Goal: Task Accomplishment & Management: Complete application form

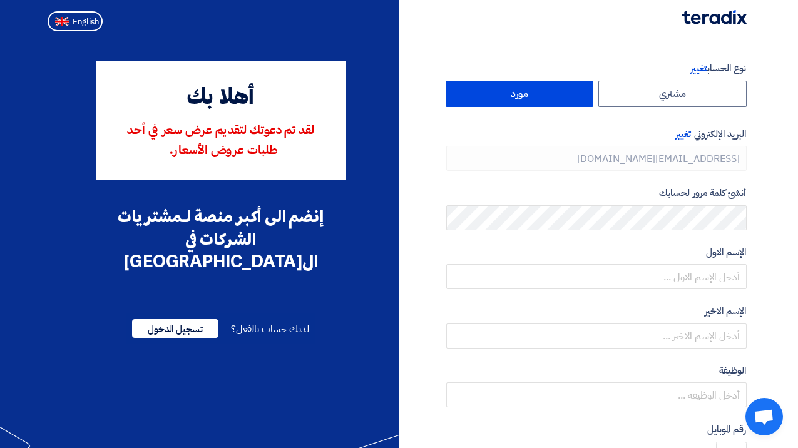
type input "[PHONE_NUMBER]"
click at [192, 319] on span "تسجيل الدخول" at bounding box center [175, 328] width 86 height 19
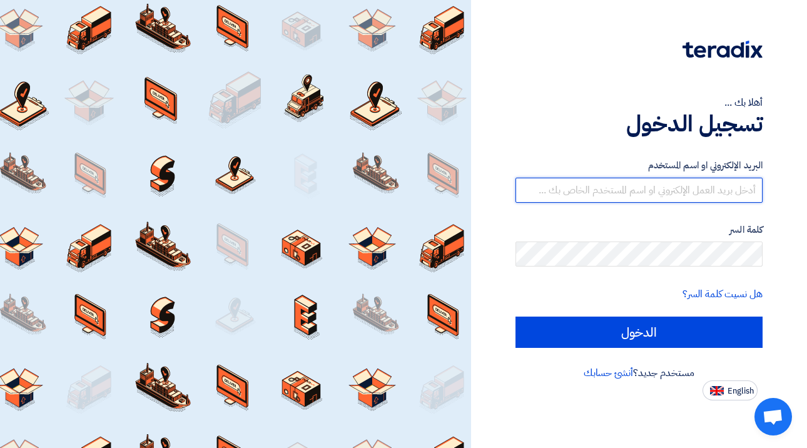
click at [647, 193] on input "text" at bounding box center [640, 190] width 248 height 25
type input "f.aleisawi@digitect.com"
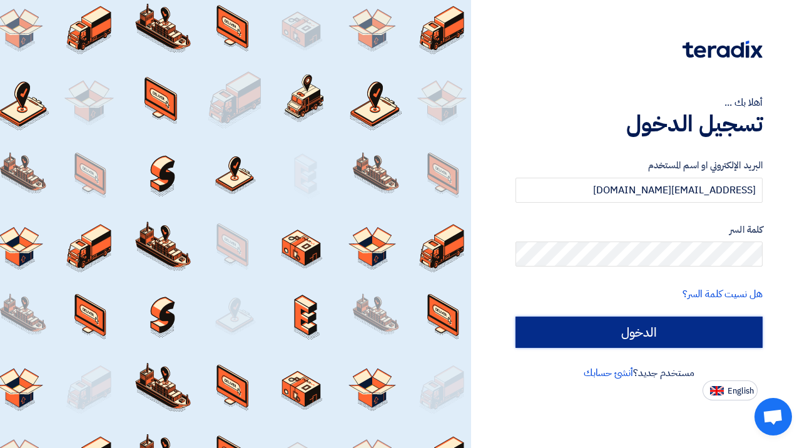
click at [614, 342] on input "الدخول" at bounding box center [640, 332] width 248 height 31
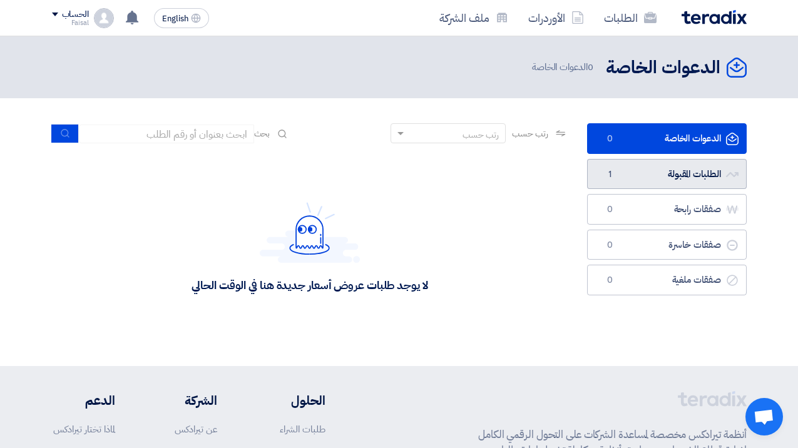
click at [667, 182] on link "الطلبات المقبولة الطلبات المقبولة 1" at bounding box center [667, 174] width 160 height 31
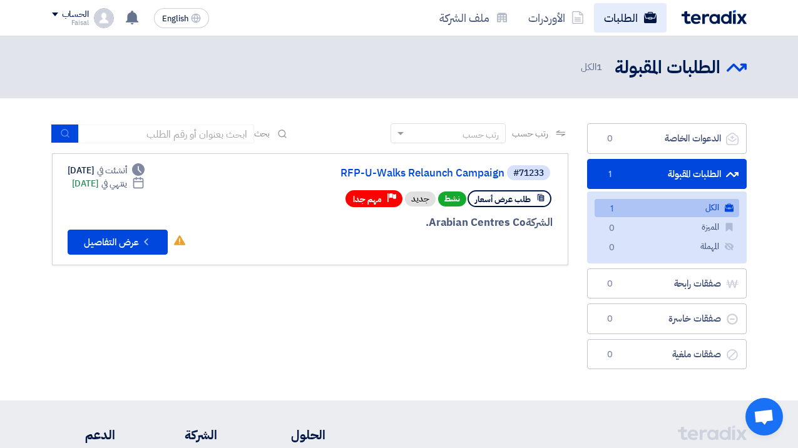
click at [632, 19] on link "الطلبات" at bounding box center [630, 17] width 73 height 29
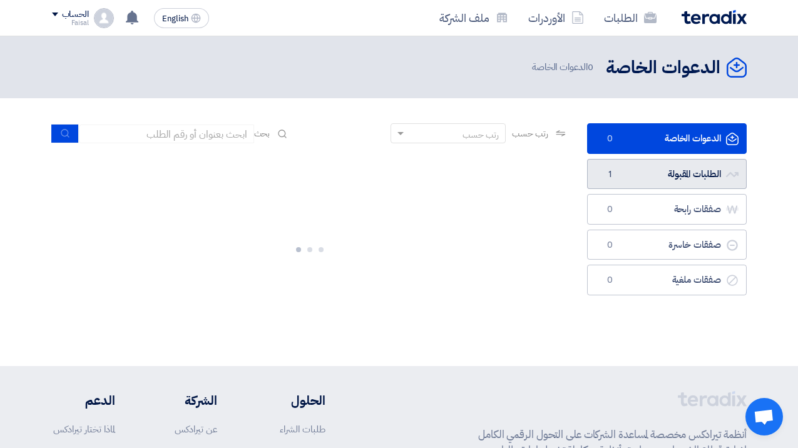
click at [644, 176] on link "الطلبات المقبولة الطلبات المقبولة 1" at bounding box center [667, 174] width 160 height 31
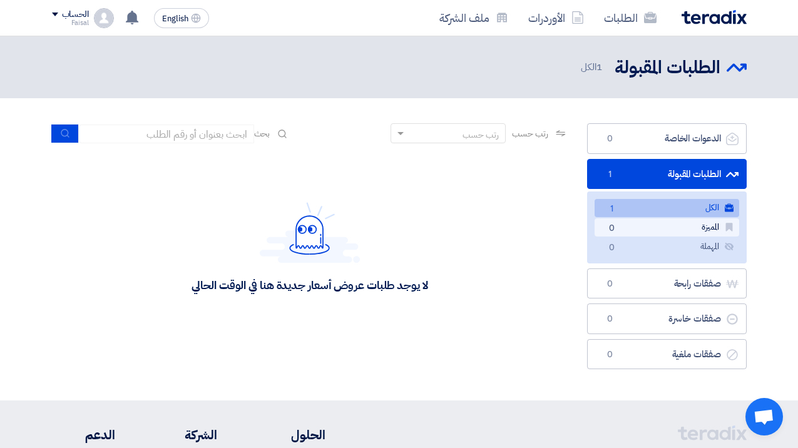
click at [664, 231] on link "المميزة المميزة 0" at bounding box center [666, 227] width 145 height 18
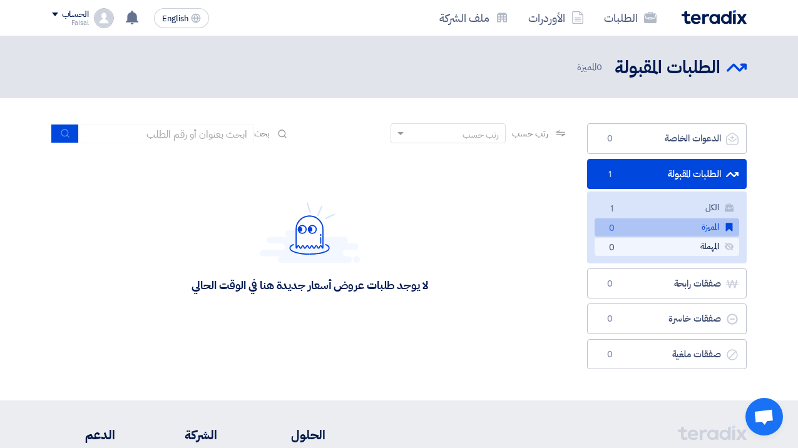
click at [655, 240] on link "المهملة المهملة 0" at bounding box center [666, 247] width 145 height 18
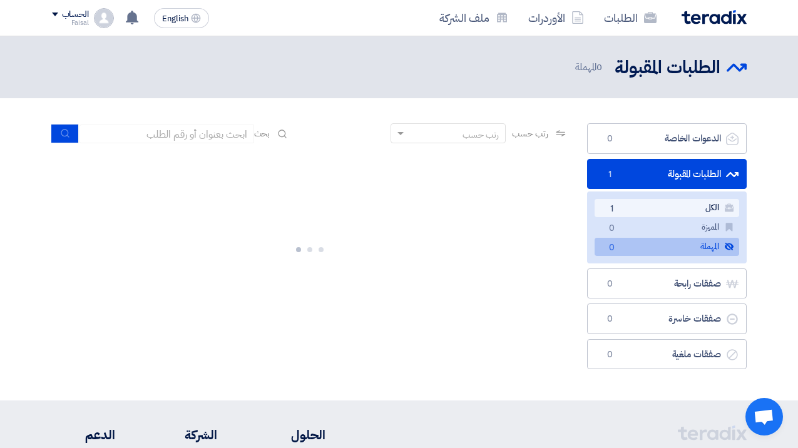
click at [666, 210] on link "الكل الكل 1" at bounding box center [666, 208] width 145 height 18
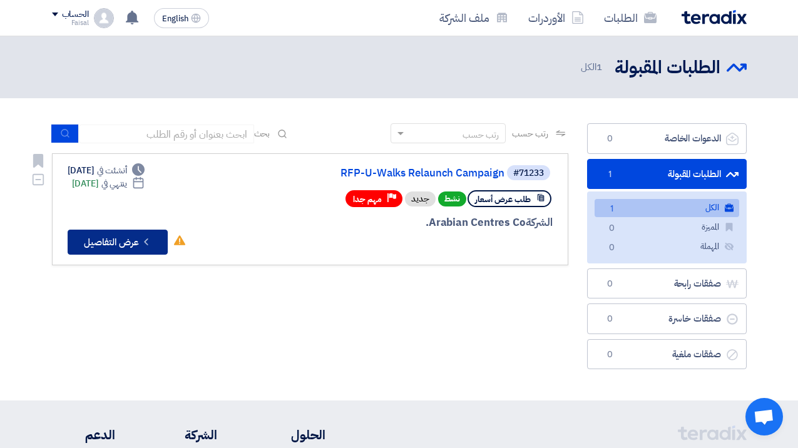
click at [145, 243] on icon "Check details" at bounding box center [146, 242] width 12 height 12
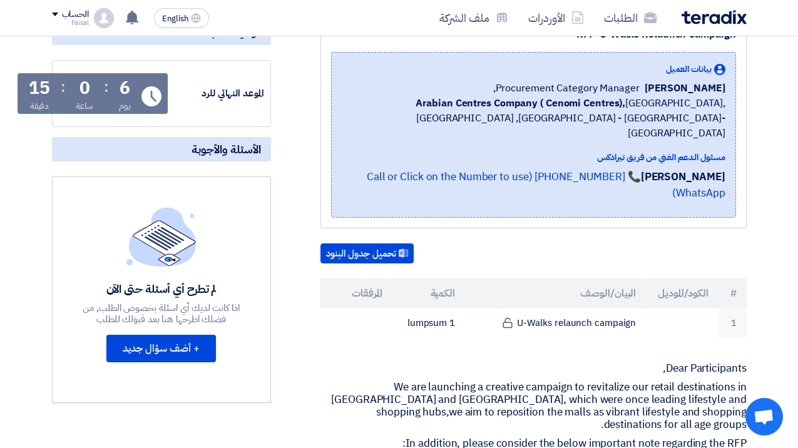
scroll to position [35, 0]
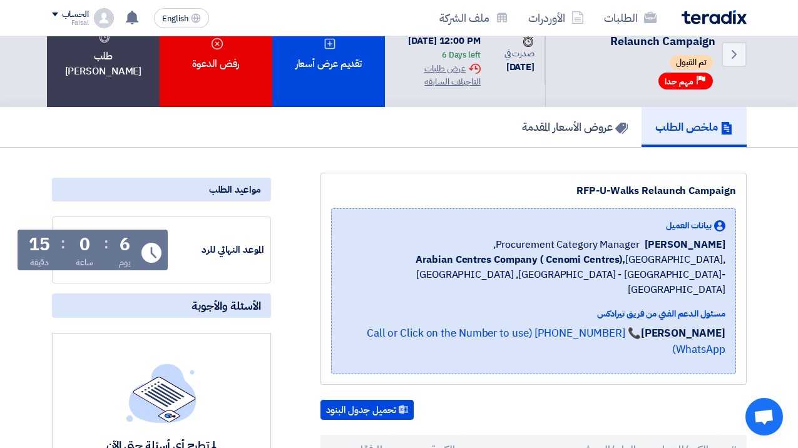
click at [256, 245] on div "الموعد النهائي للرد" at bounding box center [217, 250] width 94 height 14
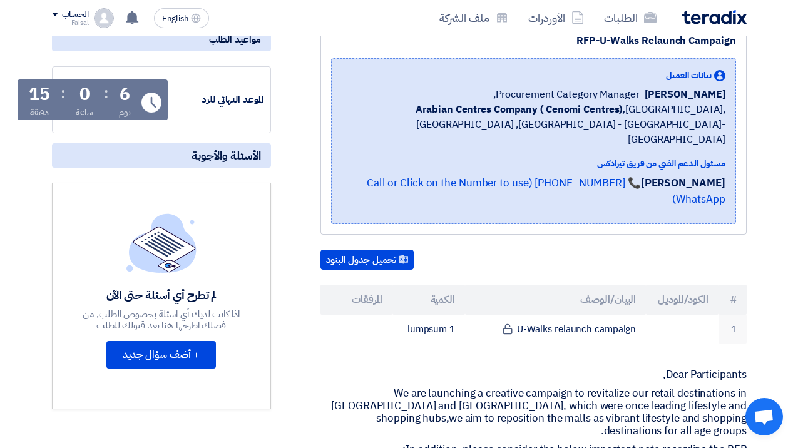
scroll to position [202, 0]
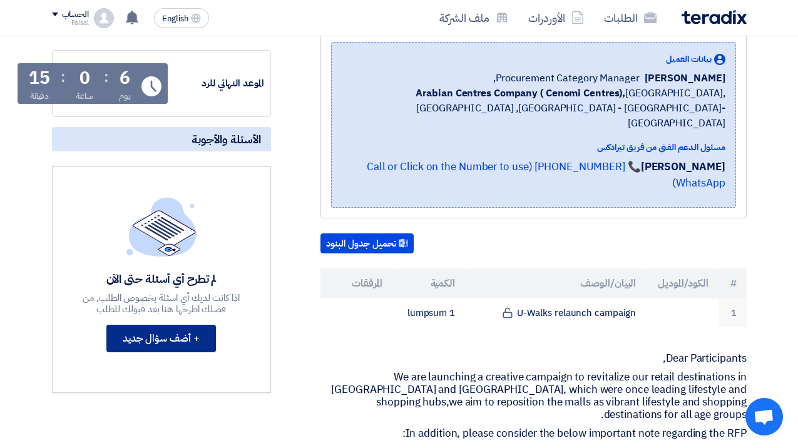
click at [193, 342] on button "+ أضف سؤال جديد" at bounding box center [161, 339] width 110 height 28
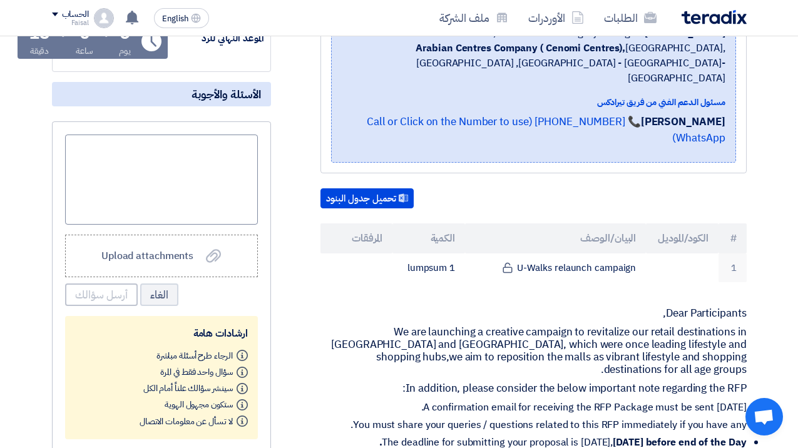
scroll to position [246, 0]
click at [213, 177] on div at bounding box center [161, 180] width 193 height 90
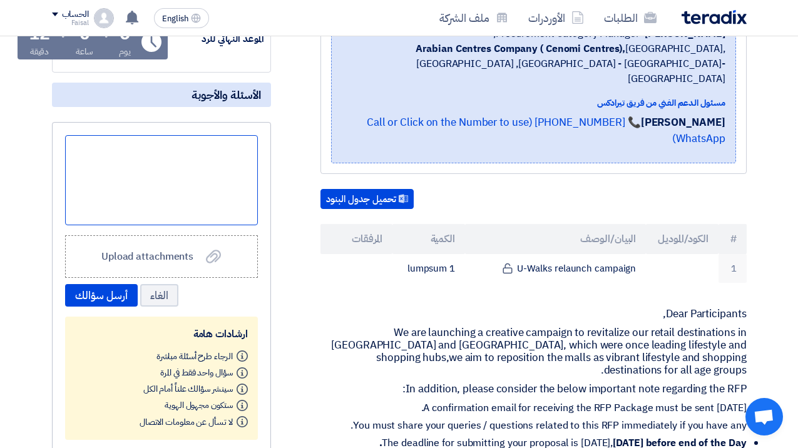
scroll to position [40, 0]
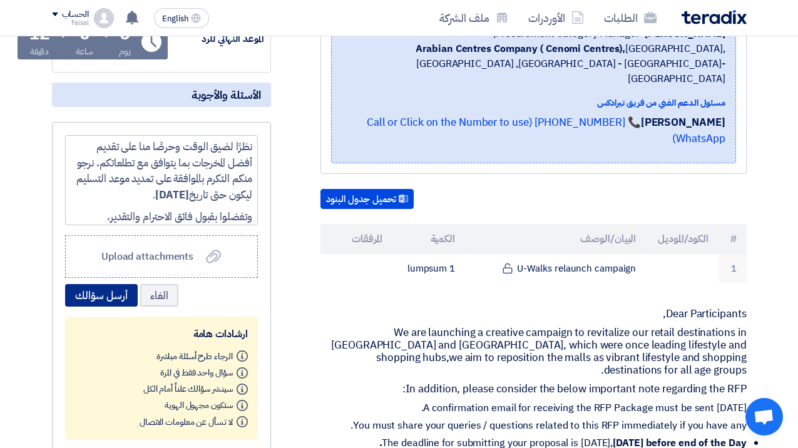
click at [112, 298] on button "أرسل سؤالك" at bounding box center [101, 295] width 73 height 23
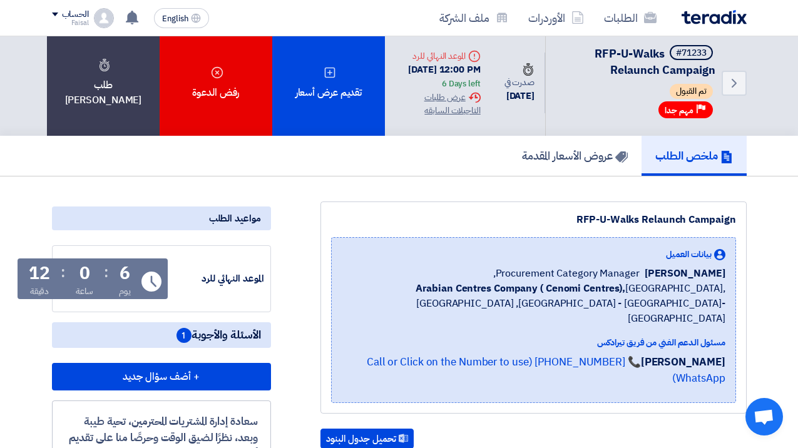
scroll to position [0, 0]
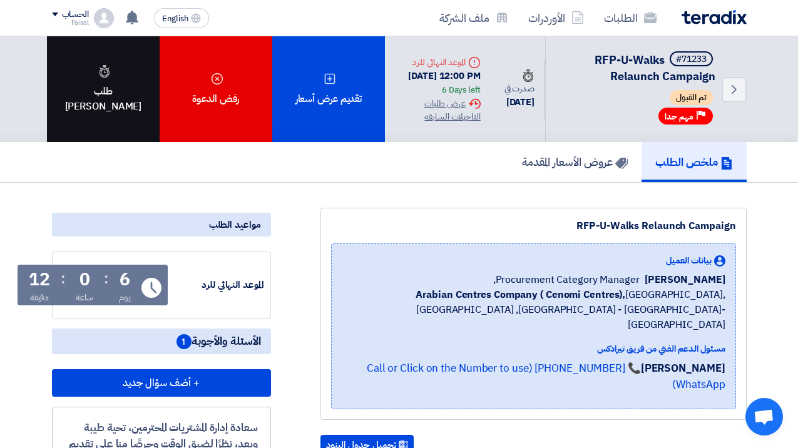
click at [148, 98] on div "طلب تاجيل" at bounding box center [103, 89] width 113 height 106
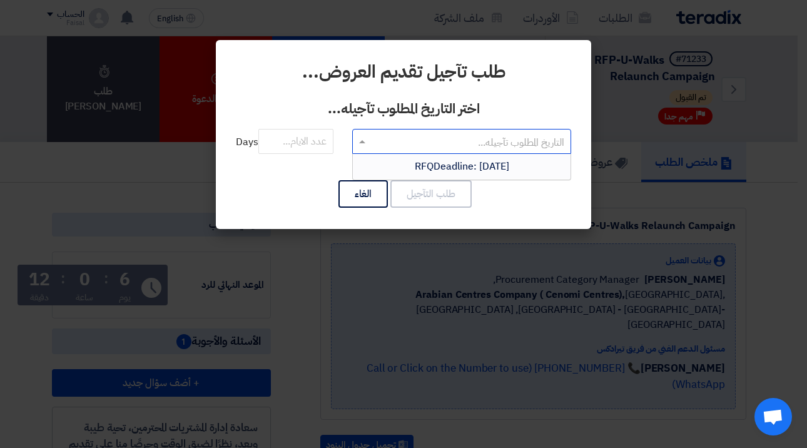
click at [401, 144] on input "text" at bounding box center [469, 142] width 194 height 21
click at [423, 171] on span "RFQDeadline: Sun Sep 07 2025" at bounding box center [462, 166] width 94 height 15
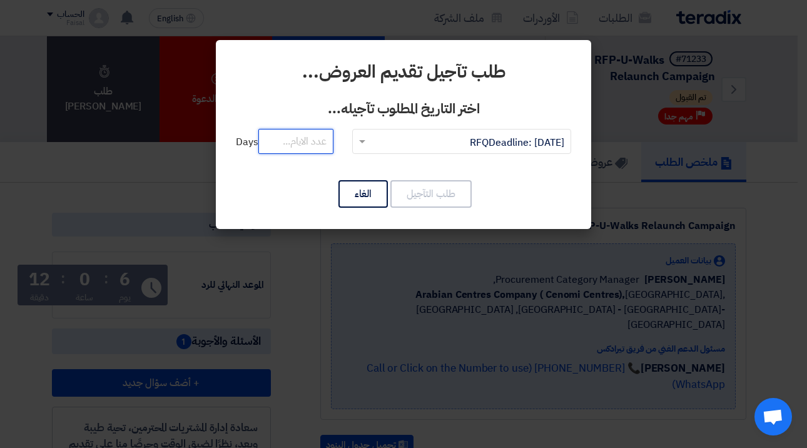
click at [309, 141] on input "number" at bounding box center [295, 141] width 75 height 25
click at [284, 141] on input "number" at bounding box center [295, 141] width 75 height 25
click at [266, 133] on input "number" at bounding box center [295, 141] width 75 height 25
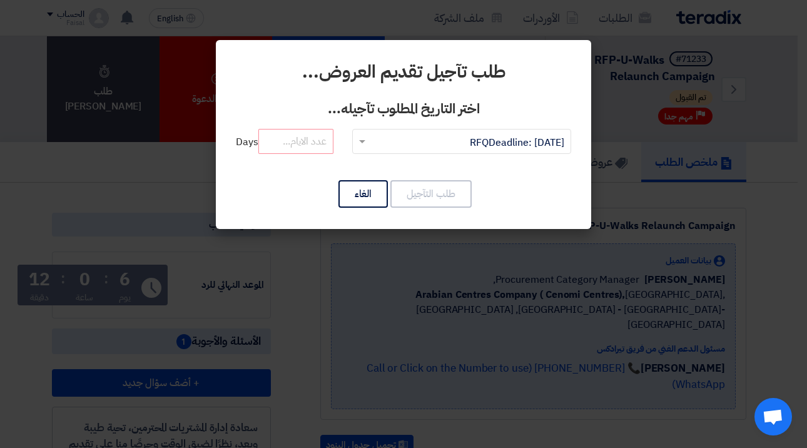
click at [317, 170] on div "طلب تآجيل تقديم العروض... اختر التاريخ المطلوب تآجيله... التاريخ المطلوب تآجيله…" at bounding box center [403, 134] width 375 height 189
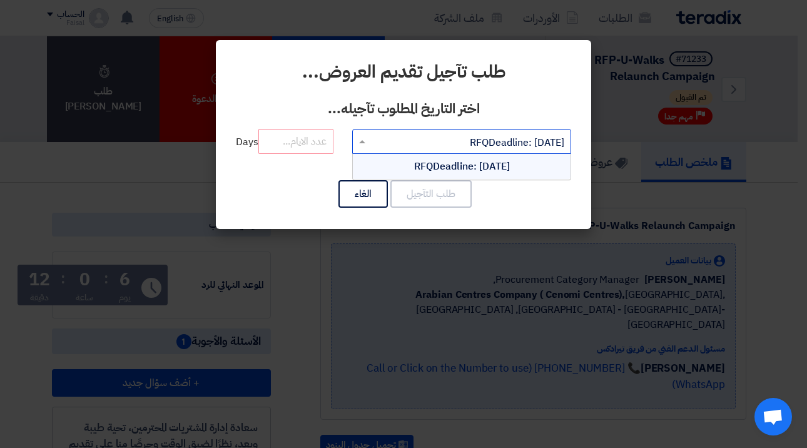
click at [388, 136] on input "text" at bounding box center [469, 142] width 194 height 21
click at [414, 160] on span "RFQDeadline: Sun Sep 07 2025" at bounding box center [462, 166] width 96 height 15
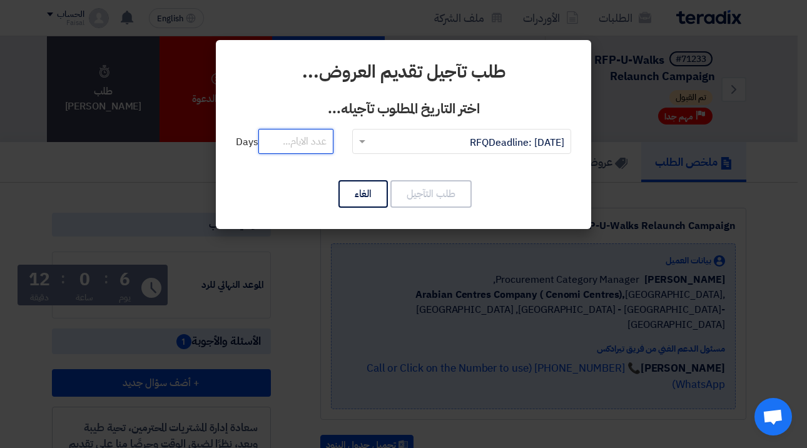
click at [318, 138] on input "number" at bounding box center [295, 141] width 75 height 25
click at [296, 146] on input "number" at bounding box center [295, 141] width 75 height 25
click at [375, 188] on button "الغاء" at bounding box center [363, 194] width 49 height 28
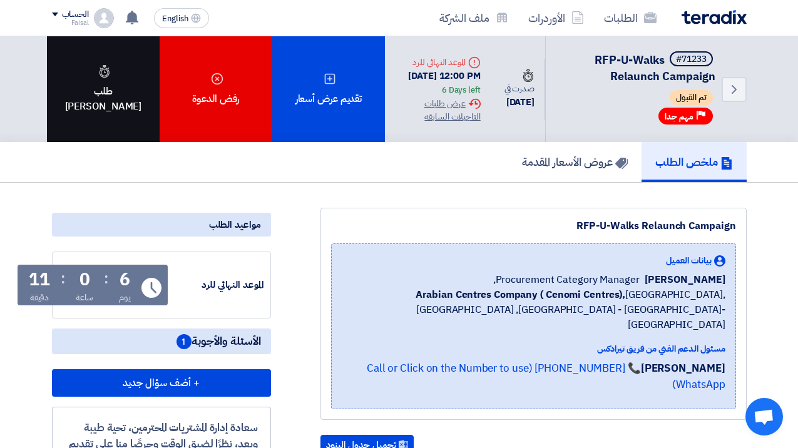
click at [118, 87] on div "طلب تاجيل" at bounding box center [103, 89] width 113 height 106
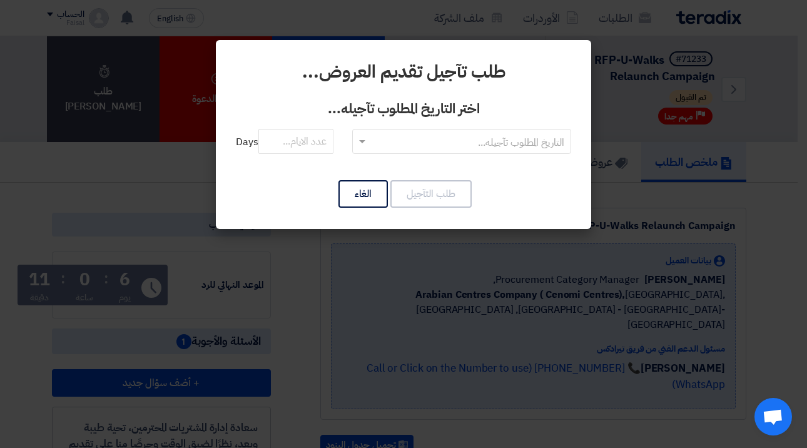
click at [378, 146] on input "text" at bounding box center [469, 142] width 194 height 21
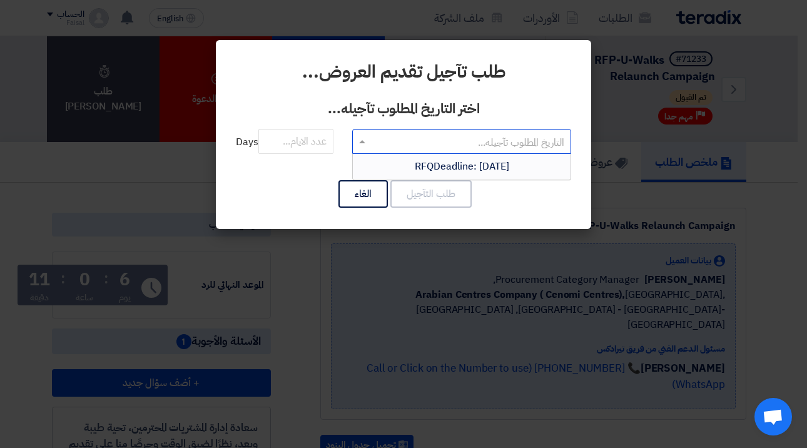
click at [389, 166] on div "RFQDeadline: Sun Sep 07 2025" at bounding box center [462, 166] width 218 height 25
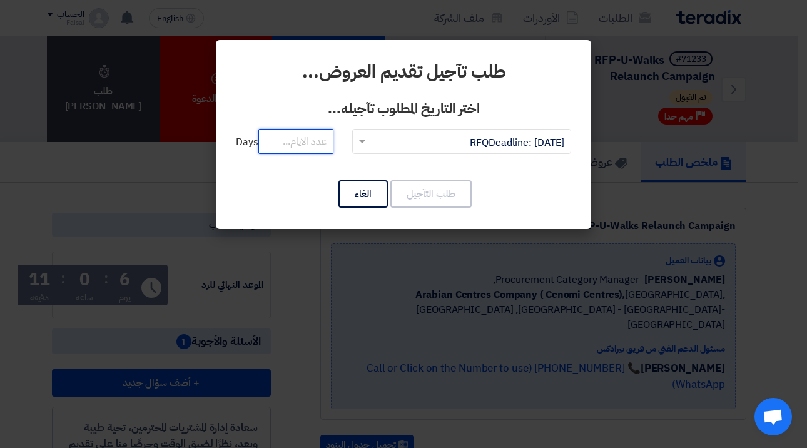
click at [295, 145] on input "number" at bounding box center [295, 141] width 75 height 25
click at [397, 144] on input "text" at bounding box center [469, 142] width 194 height 21
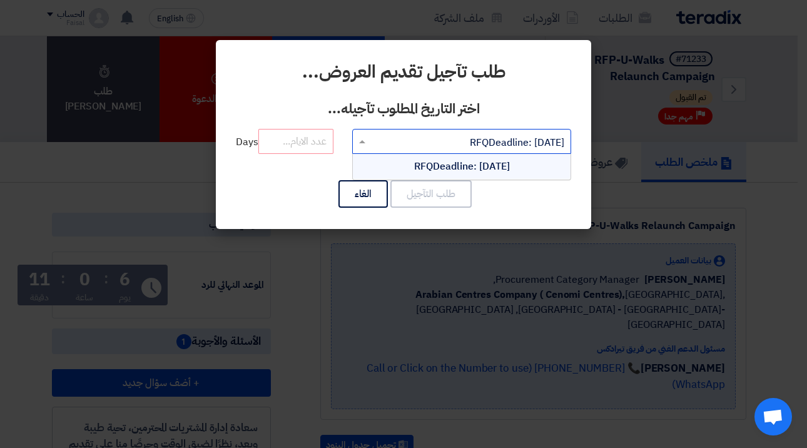
click at [437, 160] on span "RFQDeadline: Sun Sep 07 2025" at bounding box center [462, 166] width 96 height 15
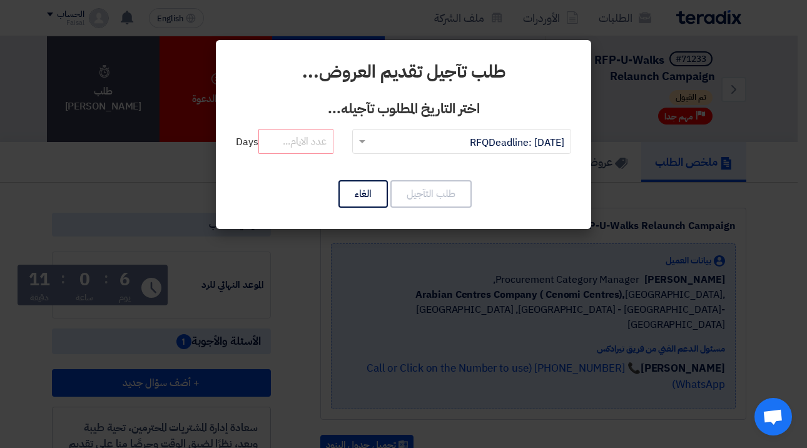
click at [437, 160] on div "التاريخ المطلوب تآجيله... × RFQDeadline: Sun Sep 07 2025 × Days" at bounding box center [403, 149] width 335 height 40
click at [330, 144] on input "number" at bounding box center [295, 141] width 75 height 25
click at [360, 212] on div "طلب تآجيل تقديم العروض... اختر التاريخ المطلوب تآجيله... التاريخ المطلوب تآجيله…" at bounding box center [403, 134] width 375 height 189
click at [360, 198] on button "الغاء" at bounding box center [363, 194] width 49 height 28
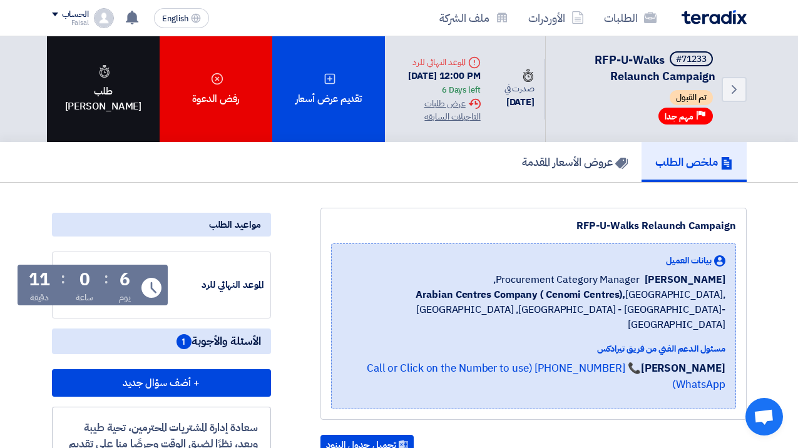
click at [128, 84] on div "طلب تاجيل" at bounding box center [103, 89] width 113 height 106
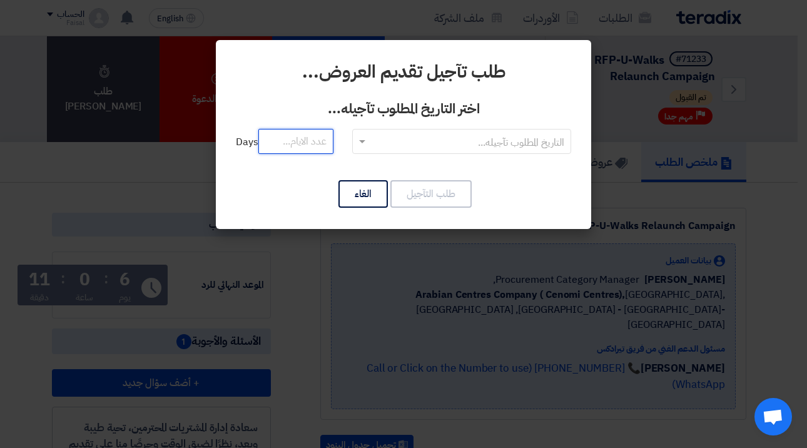
click at [297, 146] on input "number" at bounding box center [295, 141] width 75 height 25
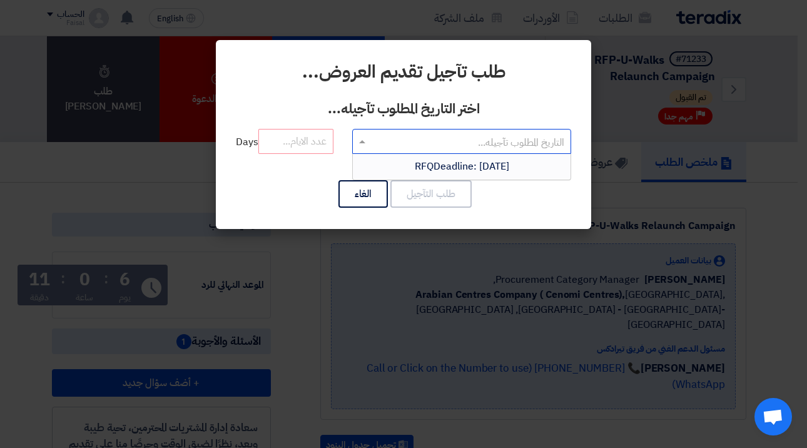
click at [425, 141] on input "text" at bounding box center [469, 142] width 194 height 21
click at [384, 189] on button "الغاء" at bounding box center [363, 194] width 49 height 28
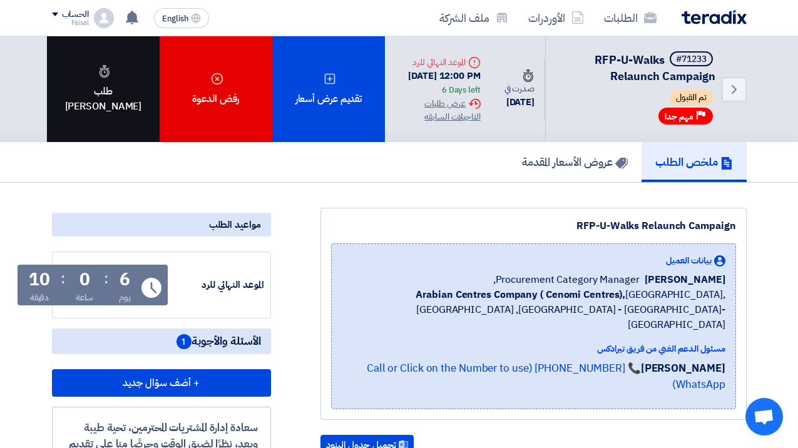
click at [95, 90] on div "طلب تاجيل" at bounding box center [103, 89] width 113 height 106
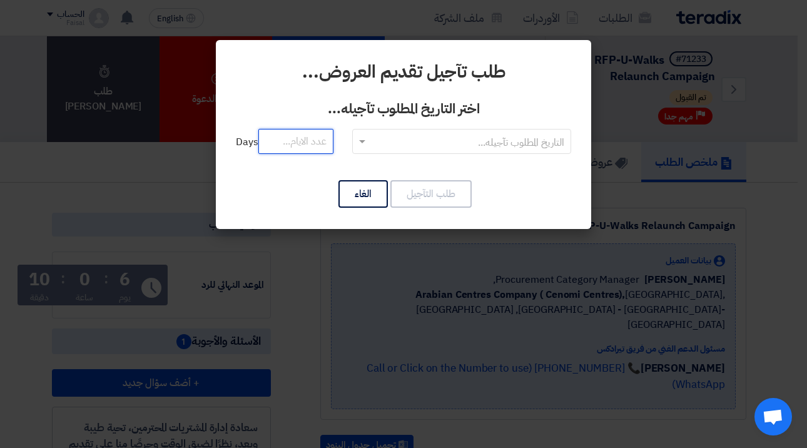
click at [305, 153] on input "number" at bounding box center [295, 141] width 75 height 25
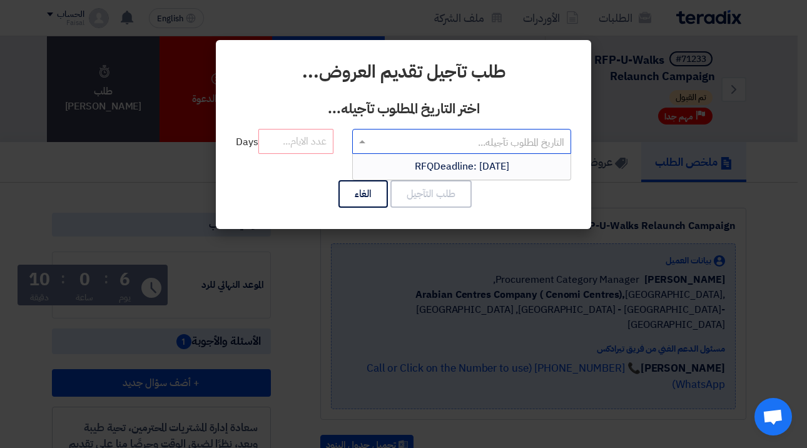
click at [387, 145] on input "text" at bounding box center [469, 142] width 194 height 21
click at [415, 168] on span "RFQDeadline: Sun Sep 07 2025" at bounding box center [462, 166] width 94 height 15
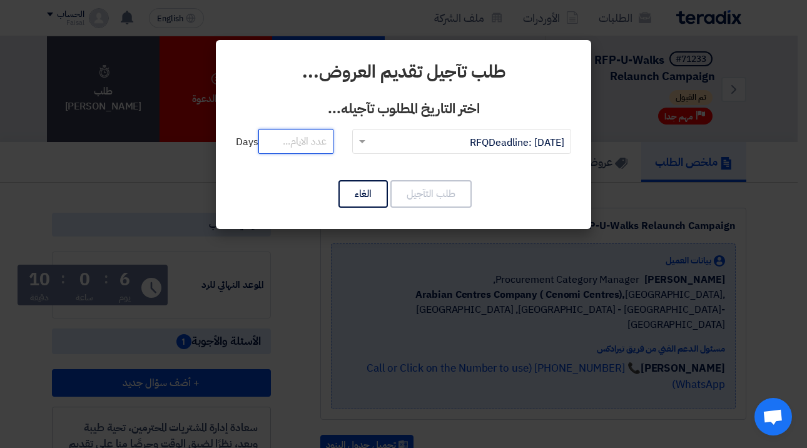
click at [319, 143] on input "number" at bounding box center [295, 141] width 75 height 25
click at [345, 166] on div "التاريخ المطلوب تآجيله... × RFQDeadline: Sun Sep 07 2025 × Days" at bounding box center [403, 149] width 335 height 40
click at [355, 204] on button "الغاء" at bounding box center [363, 194] width 49 height 28
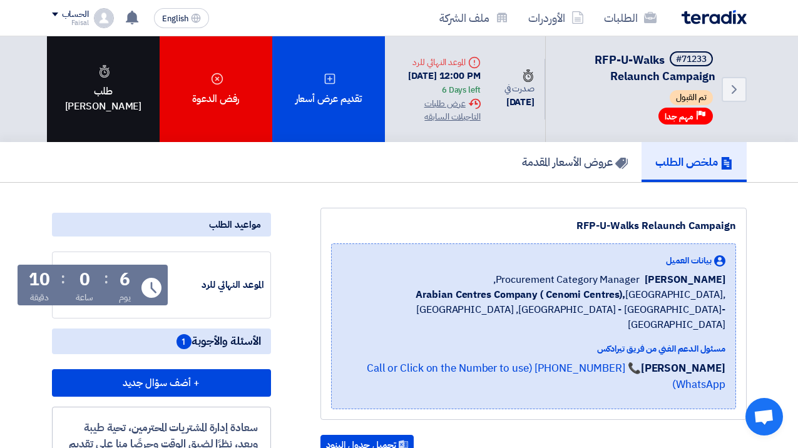
click at [138, 87] on div "طلب تاجيل" at bounding box center [103, 89] width 113 height 106
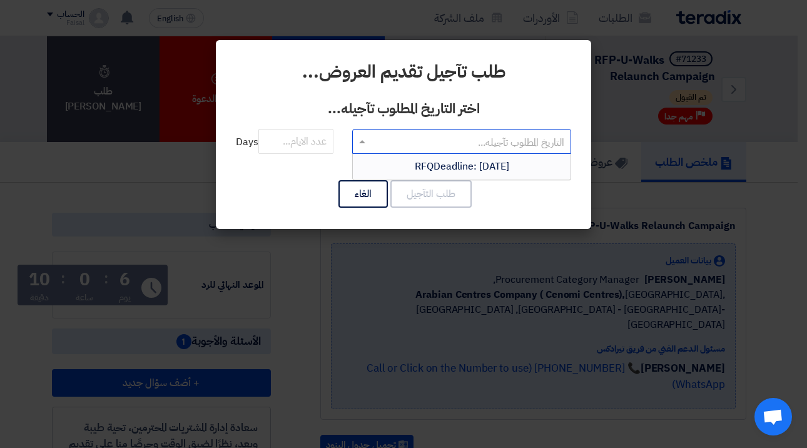
click at [451, 141] on input "text" at bounding box center [469, 142] width 194 height 21
click at [431, 170] on span "RFQDeadline: Sun Sep 07 2025" at bounding box center [462, 166] width 94 height 15
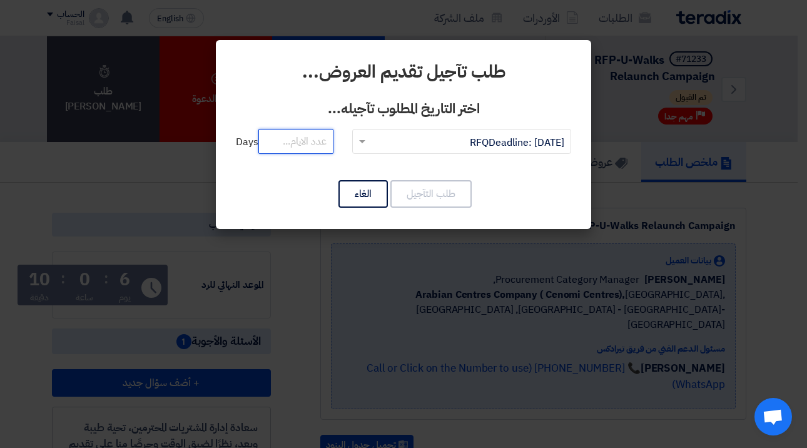
click at [288, 144] on input "number" at bounding box center [295, 141] width 75 height 25
drag, startPoint x: 28, startPoint y: 78, endPoint x: 23, endPoint y: 86, distance: 9.4
click at [19, 78] on modal-container "طلب تآجيل تقديم العروض... اختر التاريخ المطلوب تآجيله... التاريخ المطلوب تآجيله…" at bounding box center [403, 224] width 807 height 448
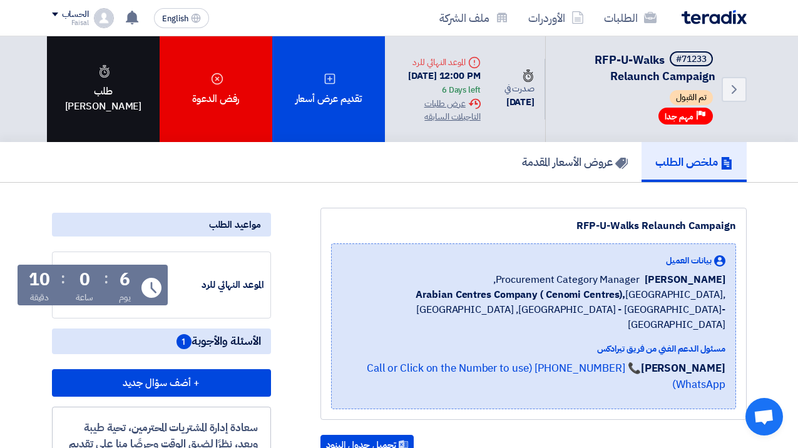
click at [126, 66] on div "طلب تاجيل" at bounding box center [103, 89] width 113 height 106
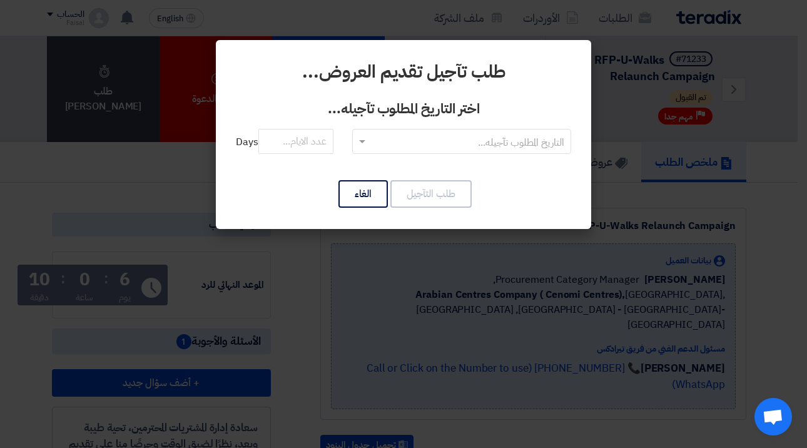
click at [292, 121] on form "اختر التاريخ المطلوب تآجيله... التاريخ المطلوب تآجيله... Days" at bounding box center [403, 133] width 335 height 69
click at [525, 154] on div "التاريخ المطلوب تآجيله... Days" at bounding box center [403, 149] width 335 height 40
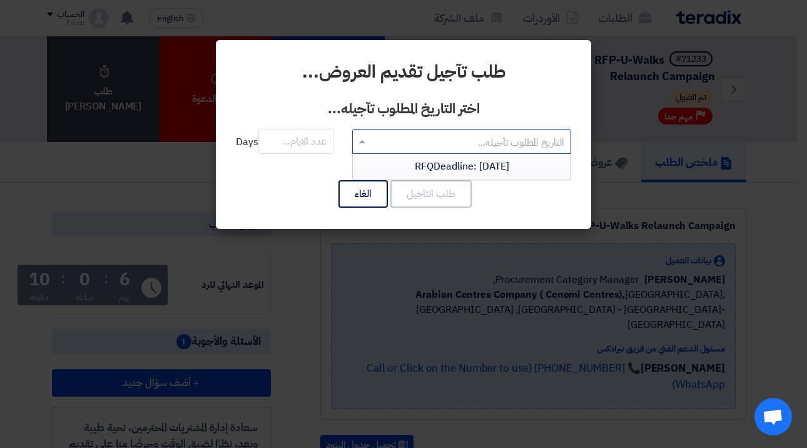
click at [509, 139] on input "text" at bounding box center [469, 142] width 194 height 21
click at [506, 162] on span "RFQDeadline: Sun Sep 07 2025" at bounding box center [462, 166] width 94 height 15
click at [495, 156] on div "RFQDeadline: Sun Sep 07 2025" at bounding box center [462, 166] width 218 height 25
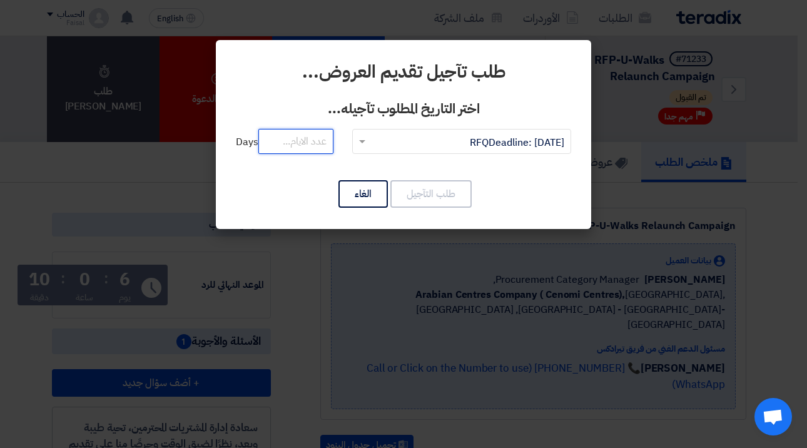
click at [310, 135] on input "number" at bounding box center [295, 141] width 75 height 25
click at [307, 135] on input "number" at bounding box center [295, 141] width 75 height 25
click at [353, 197] on button "الغاء" at bounding box center [363, 194] width 49 height 28
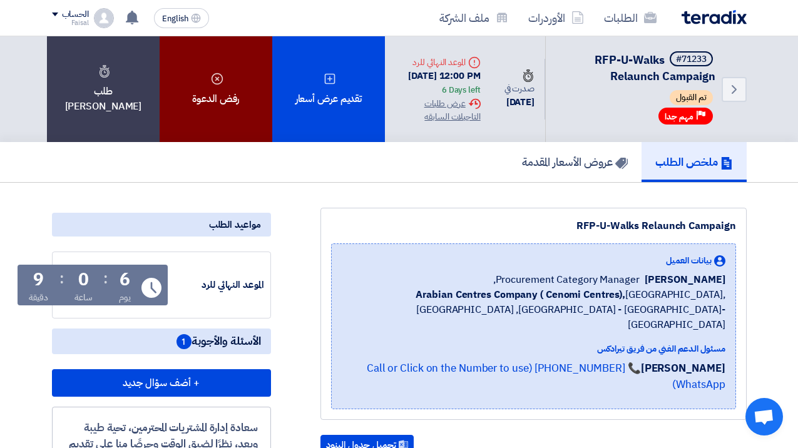
click at [232, 140] on div "رفض الدعوة" at bounding box center [216, 89] width 113 height 106
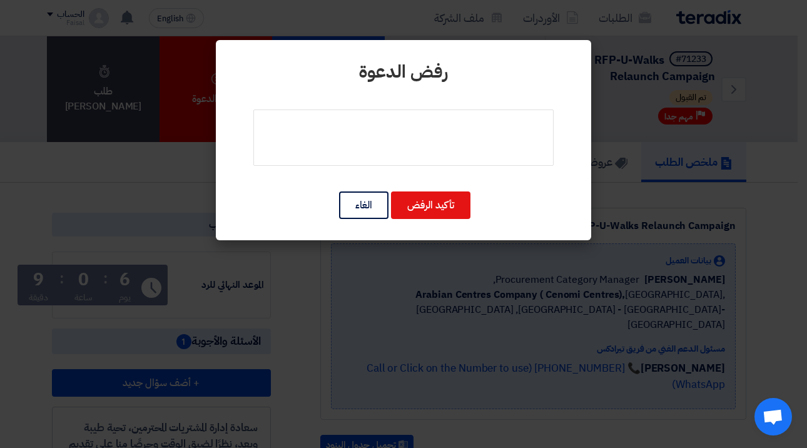
drag, startPoint x: 232, startPoint y: 140, endPoint x: 386, endPoint y: 223, distance: 175.0
click at [386, 223] on div "رفض الدعوة تأكيد الرفض الغاء" at bounding box center [403, 140] width 375 height 200
click at [355, 208] on button "الغاء" at bounding box center [363, 205] width 49 height 28
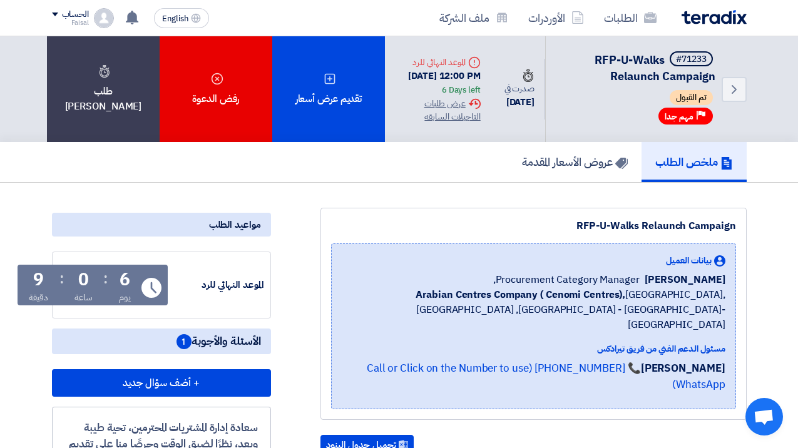
drag, startPoint x: 686, startPoint y: 120, endPoint x: 710, endPoint y: 101, distance: 31.2
click at [687, 119] on span "مهم جدا" at bounding box center [679, 117] width 29 height 12
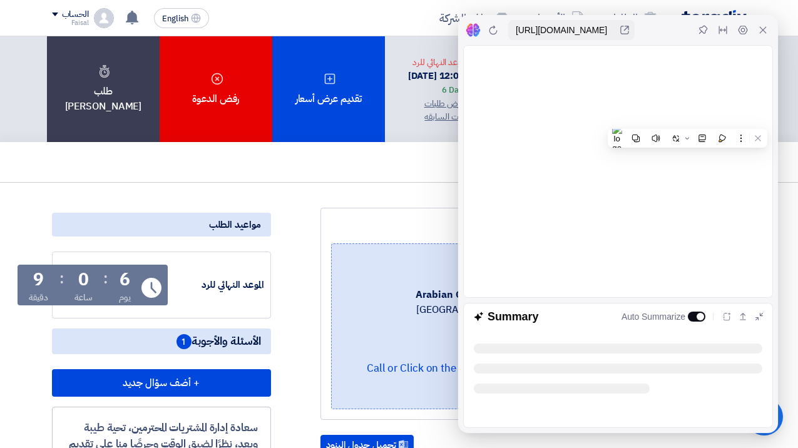
click at [366, 260] on div "بيانات العميل" at bounding box center [534, 260] width 384 height 13
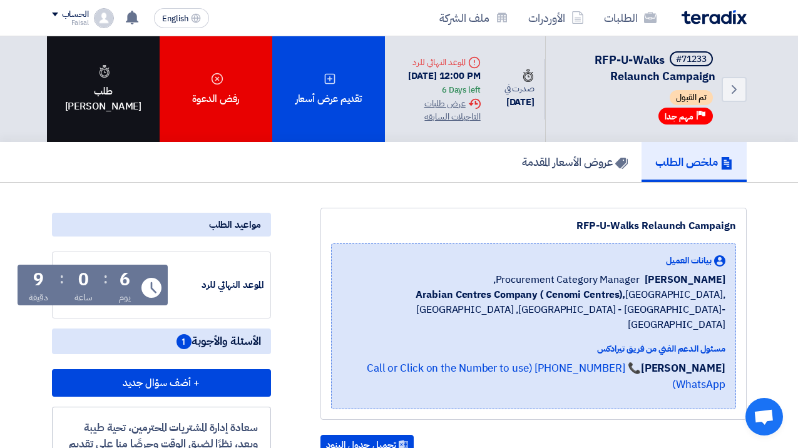
click at [153, 91] on div "طلب تاجيل" at bounding box center [103, 89] width 113 height 106
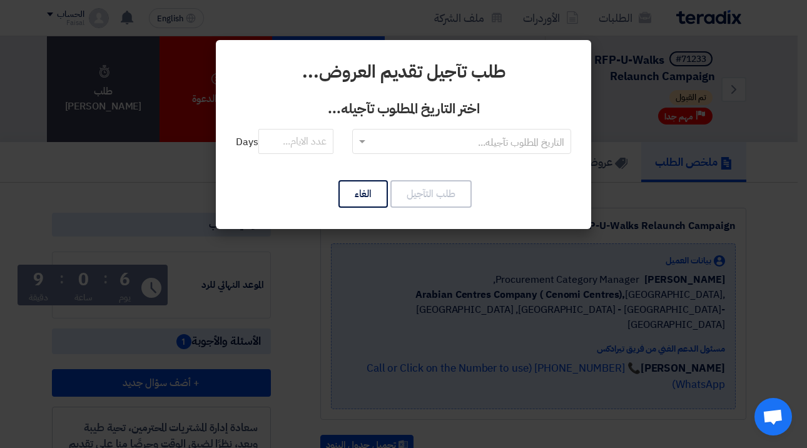
click at [338, 146] on div "التاريخ المطلوب تآجيله... Days" at bounding box center [403, 149] width 335 height 40
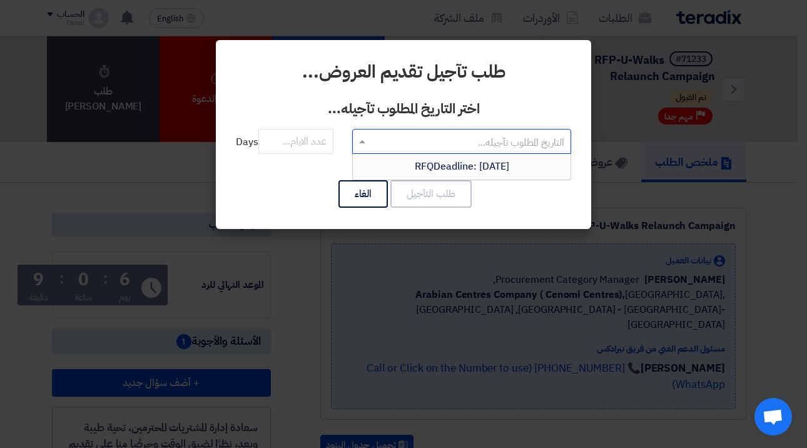
click at [357, 146] on span at bounding box center [361, 141] width 16 height 15
click at [380, 167] on div "RFQDeadline: Sun Sep 07 2025" at bounding box center [462, 166] width 218 height 25
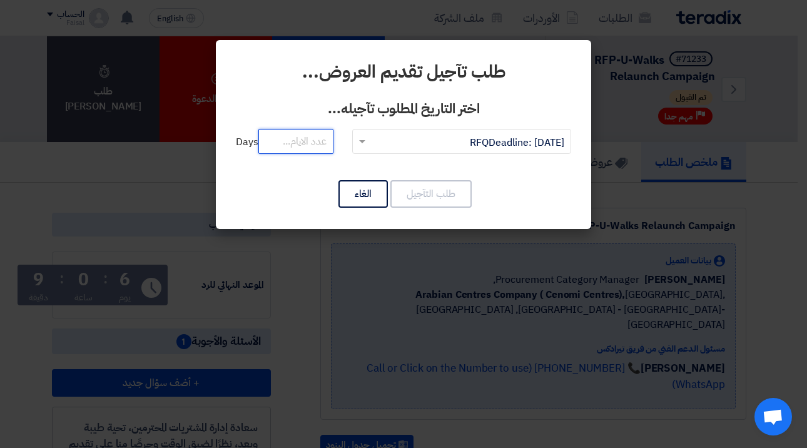
click at [321, 143] on input "number" at bounding box center [295, 141] width 75 height 25
click at [361, 161] on div "التاريخ المطلوب تآجيله... × RFQDeadline: Sun Sep 07 2025 × Days" at bounding box center [403, 149] width 335 height 40
click at [361, 180] on button "الغاء" at bounding box center [363, 194] width 49 height 28
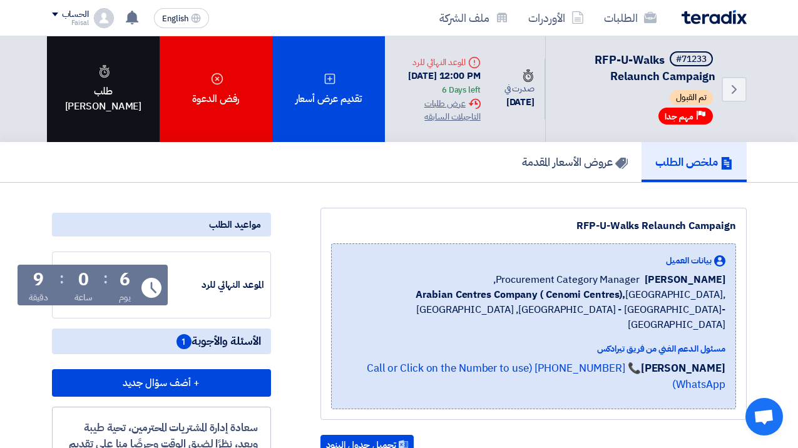
click at [126, 71] on div "طلب تاجيل" at bounding box center [103, 89] width 113 height 106
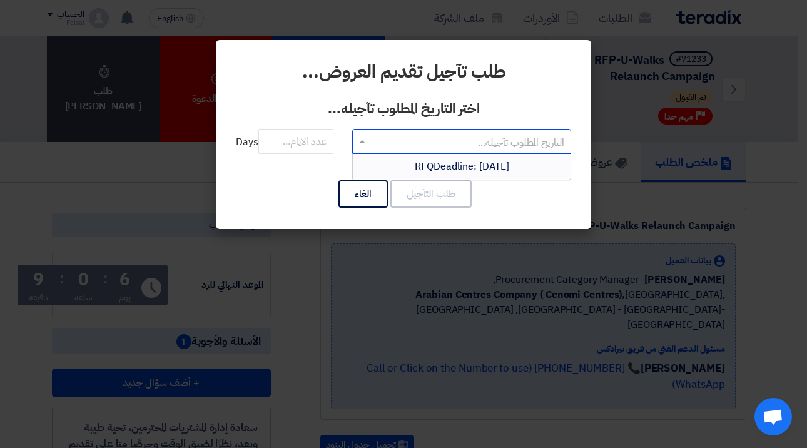
click at [387, 150] on input "text" at bounding box center [469, 142] width 194 height 21
click at [415, 168] on span "RFQDeadline: Sun Sep 07 2025" at bounding box center [462, 166] width 94 height 15
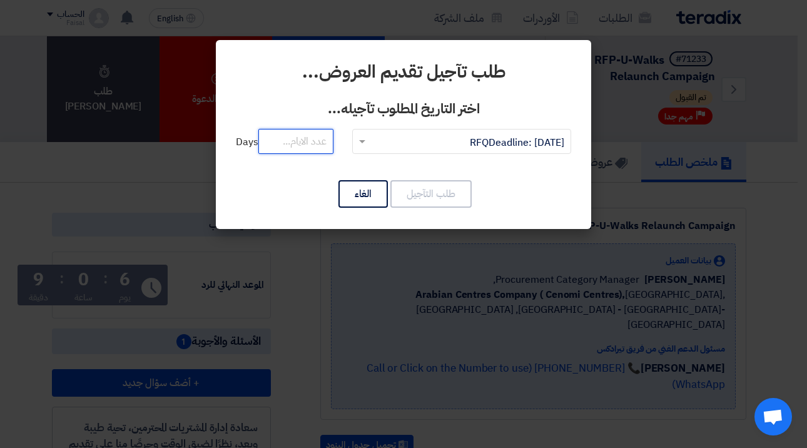
click at [326, 140] on input "number" at bounding box center [295, 141] width 75 height 25
type input "-1"
drag, startPoint x: 326, startPoint y: 140, endPoint x: 337, endPoint y: 122, distance: 20.8
click at [337, 122] on form "اختر التاريخ المطلوب تآجيله... التاريخ المطلوب تآجيله... × RFQDeadline: Sun Sep…" at bounding box center [403, 133] width 335 height 69
drag, startPoint x: 315, startPoint y: 148, endPoint x: 333, endPoint y: 146, distance: 17.7
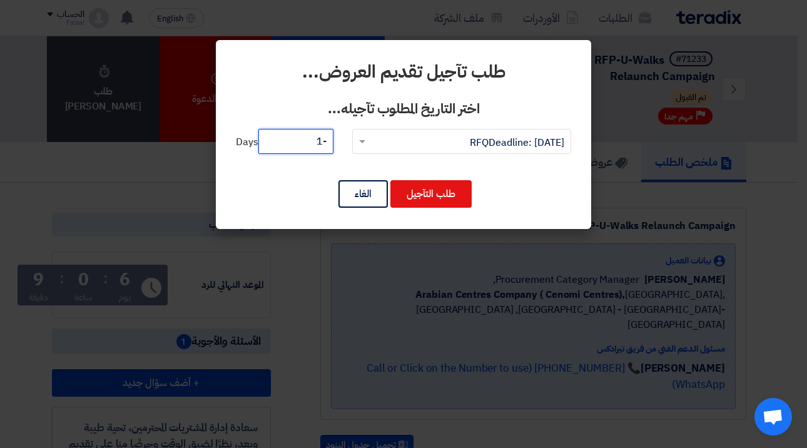
click at [333, 146] on input "-1" at bounding box center [295, 141] width 75 height 25
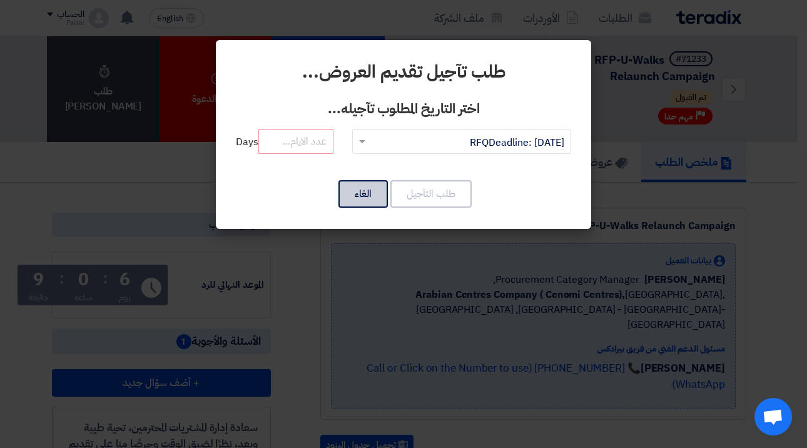
click at [379, 197] on button "الغاء" at bounding box center [363, 194] width 49 height 28
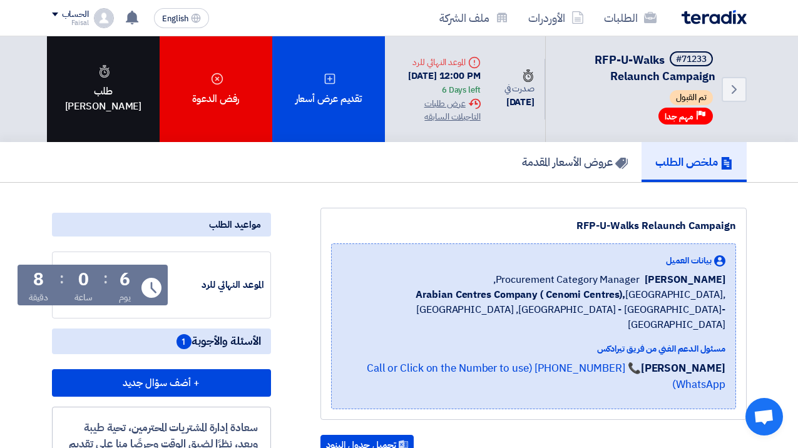
click at [101, 125] on div "طلب تاجيل" at bounding box center [103, 89] width 113 height 106
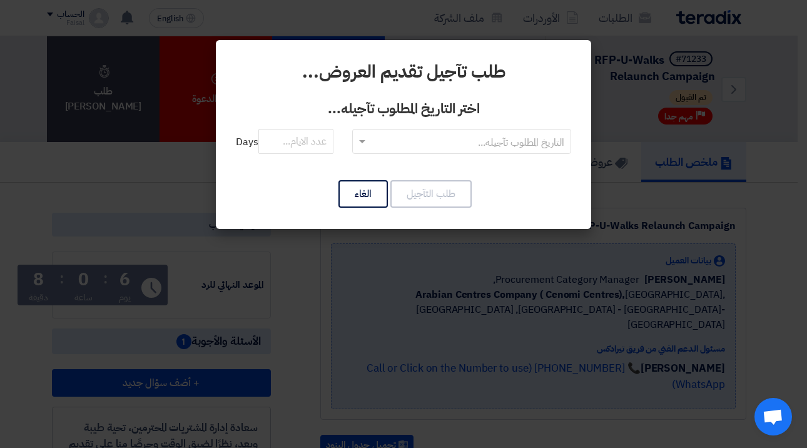
click at [488, 158] on div "التاريخ المطلوب تآجيله... Days" at bounding box center [403, 149] width 335 height 40
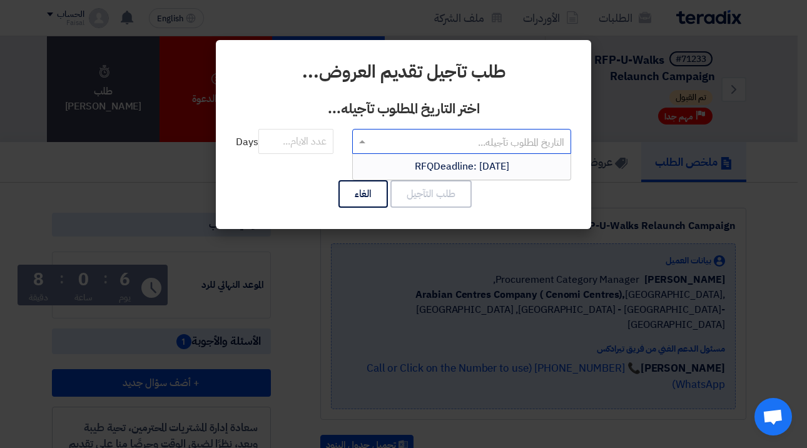
click at [487, 141] on input "text" at bounding box center [469, 142] width 194 height 21
click at [486, 171] on span "RFQDeadline: Sun Sep 07 2025" at bounding box center [462, 166] width 94 height 15
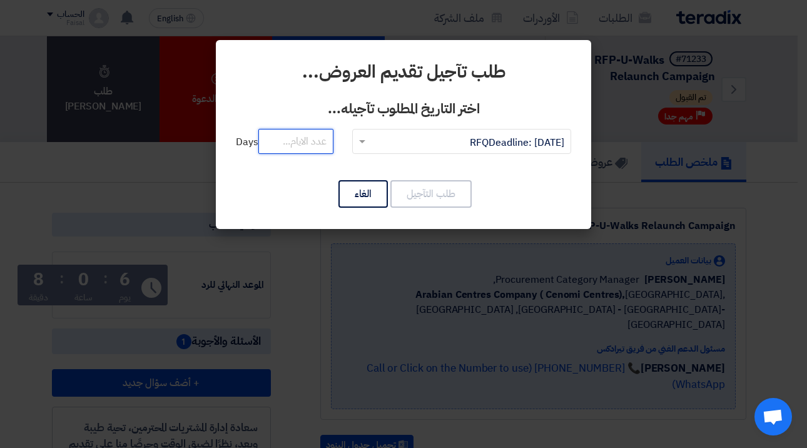
click at [320, 143] on input "number" at bounding box center [295, 141] width 75 height 25
click at [295, 147] on input "number" at bounding box center [295, 141] width 75 height 25
click at [347, 147] on div "التاريخ المطلوب تآجيله... × RFQDeadline: Sun Sep 07 2025 × Days" at bounding box center [403, 149] width 335 height 40
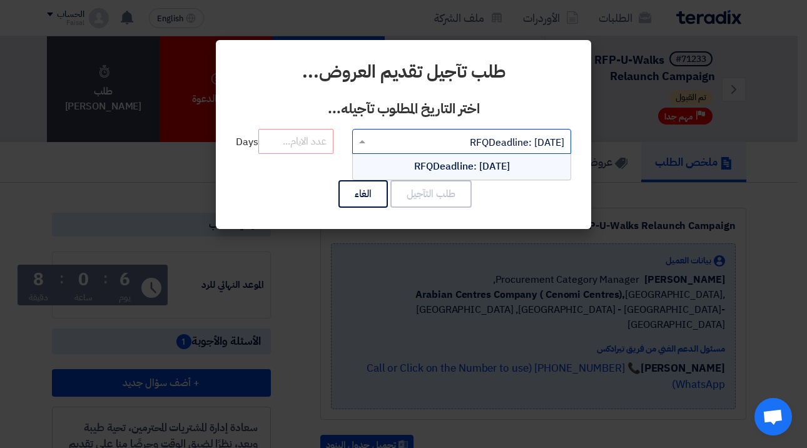
click at [375, 147] on input "text" at bounding box center [469, 142] width 194 height 21
click at [321, 158] on div "التاريخ المطلوب تآجيله... × RFQDeadline: Sun Sep 07 2025 × RFQDeadline: Sun Sep…" at bounding box center [403, 149] width 335 height 40
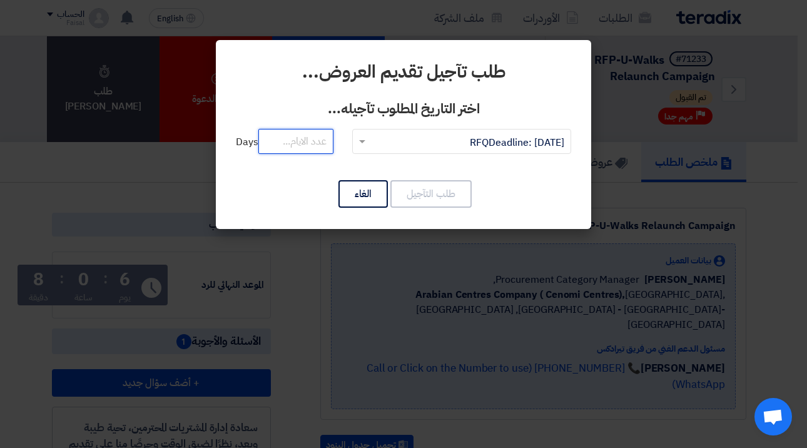
click at [326, 144] on input "number" at bounding box center [295, 141] width 75 height 25
click at [320, 136] on input "number" at bounding box center [295, 141] width 75 height 25
click at [327, 135] on input "number" at bounding box center [295, 141] width 75 height 25
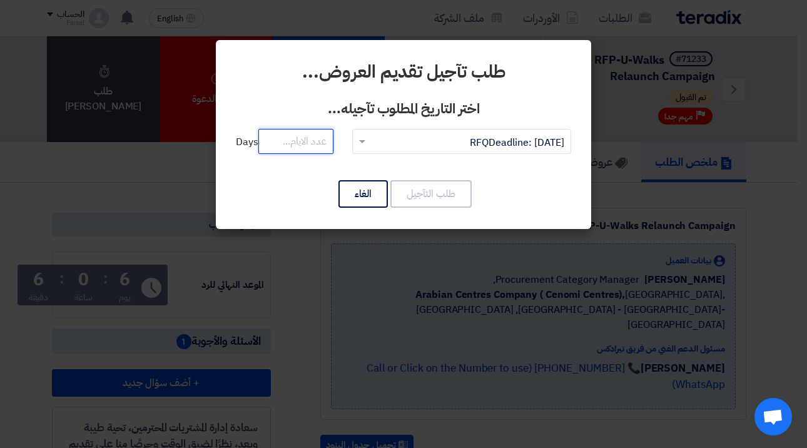
click at [315, 134] on input "number" at bounding box center [295, 141] width 75 height 25
drag, startPoint x: 324, startPoint y: 140, endPoint x: 343, endPoint y: 137, distance: 19.6
click at [343, 138] on div "التاريخ المطلوب تآجيله... × RFQDeadline: Sun Sep 07 2025 × Days" at bounding box center [403, 149] width 335 height 40
type input "14"
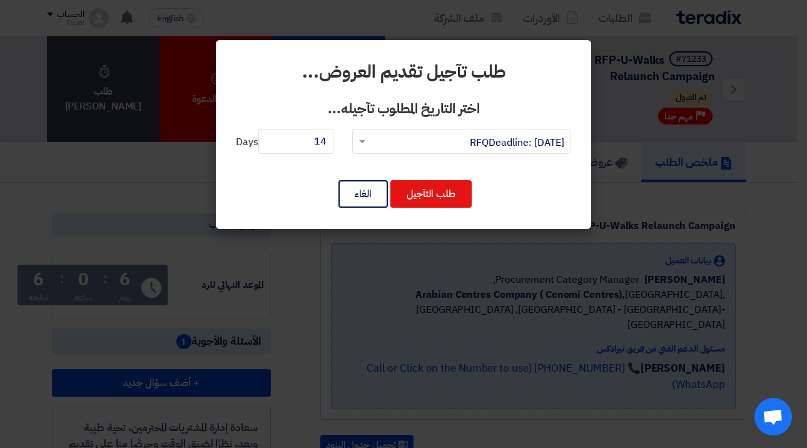
click at [424, 212] on div "طلب تآجيل تقديم العروض... اختر التاريخ المطلوب تآجيله... التاريخ المطلوب تآجيله…" at bounding box center [403, 134] width 375 height 189
drag, startPoint x: 424, startPoint y: 196, endPoint x: 548, endPoint y: 195, distance: 124.5
click at [548, 196] on div "طلب التآجيل الغاء" at bounding box center [403, 194] width 335 height 30
click at [548, 195] on div "طلب التآجيل الغاء" at bounding box center [403, 194] width 335 height 30
drag, startPoint x: 426, startPoint y: 196, endPoint x: 431, endPoint y: 200, distance: 7.1
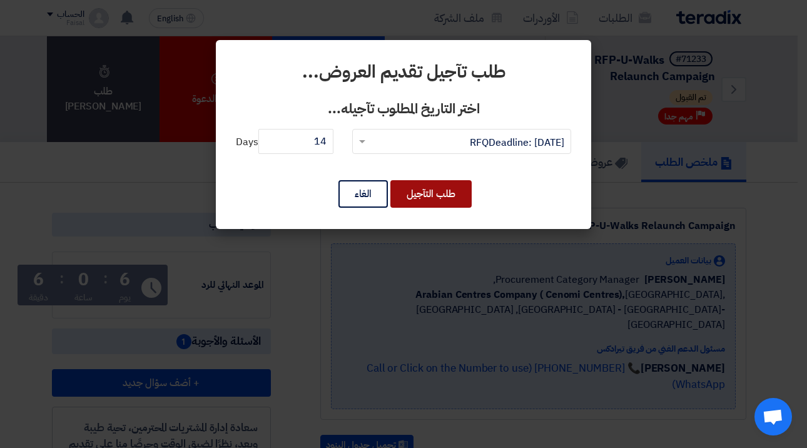
click at [431, 200] on button "طلب التآجيل" at bounding box center [430, 194] width 81 height 28
click at [431, 201] on button "طلب التآجيل" at bounding box center [430, 194] width 81 height 28
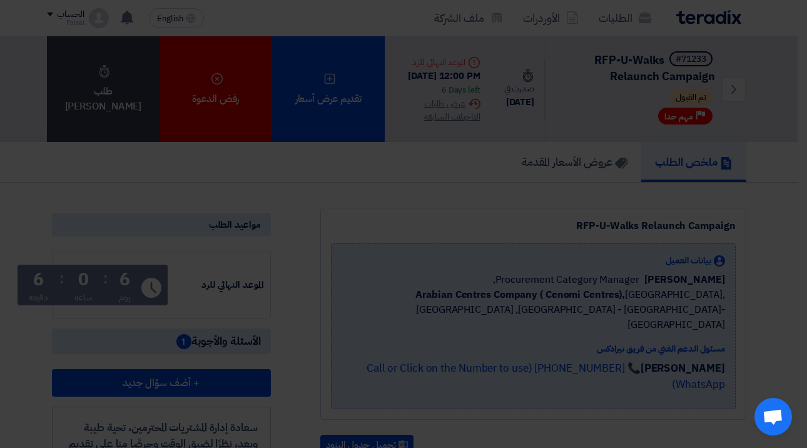
click at [431, 198] on div "طلب تآجيل تقديم العروض... اختر التاريخ المطلوب تآجيله... التاريخ المطلوب تآجيله…" at bounding box center [403, 103] width 375 height 189
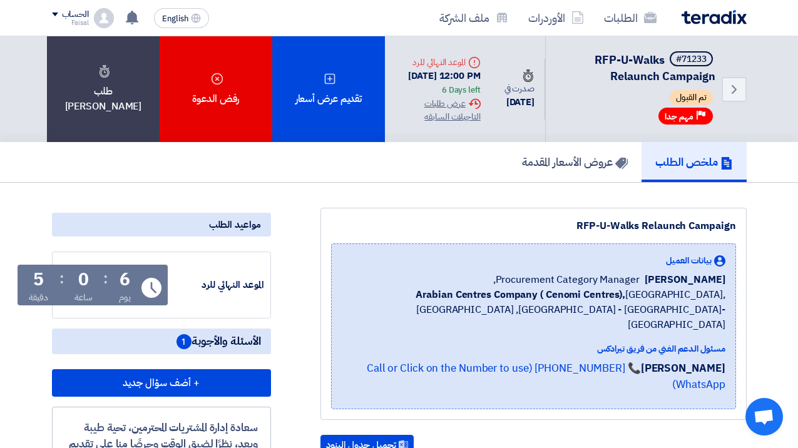
click at [191, 343] on span "الأسئلة والأجوبة 1" at bounding box center [218, 342] width 84 height 16
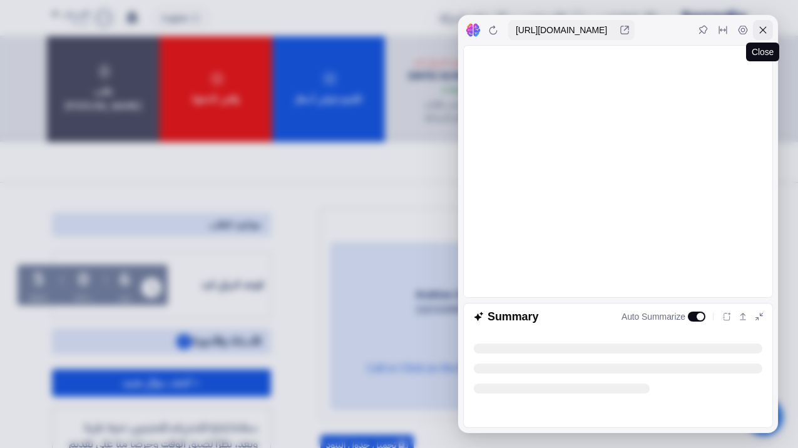
click at [758, 33] on icon at bounding box center [763, 30] width 10 height 10
